Goal: Submit feedback/report problem

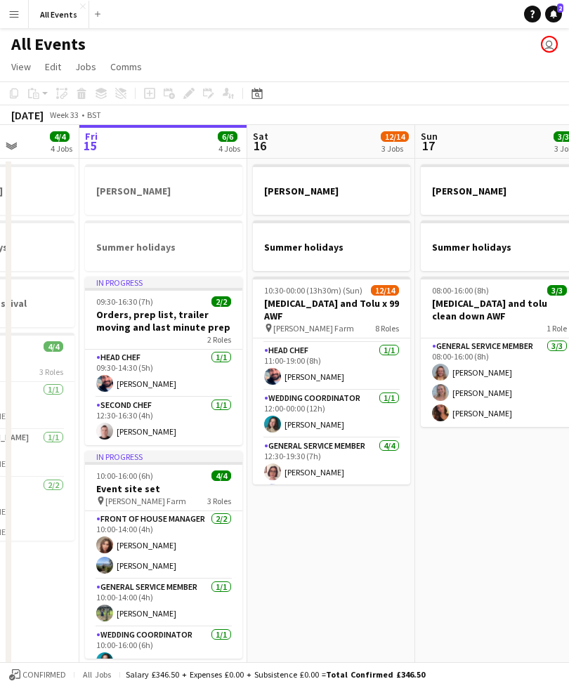
scroll to position [93, 0]
